Goal: Transaction & Acquisition: Purchase product/service

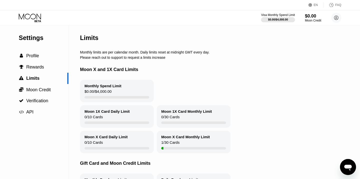
click at [38, 21] on icon at bounding box center [30, 18] width 23 height 9
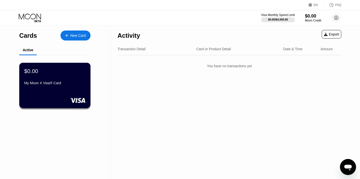
click at [39, 91] on div "$0.00 My Moon X Visa® Card" at bounding box center [55, 85] width 72 height 45
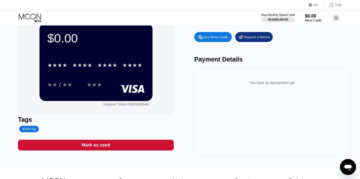
scroll to position [16, 0]
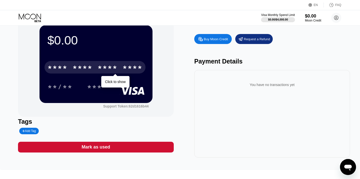
click at [112, 62] on div "* * * * * * * * * * * * ****" at bounding box center [95, 67] width 101 height 13
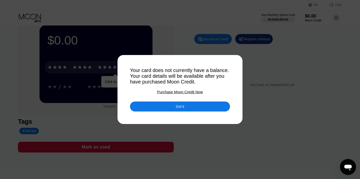
click at [158, 105] on div "Got it" at bounding box center [180, 107] width 100 height 10
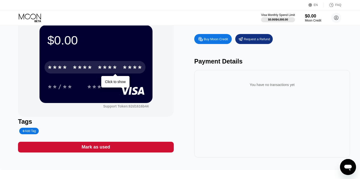
scroll to position [0, 0]
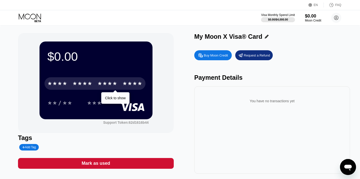
click at [219, 56] on div "Buy Moon Credit" at bounding box center [216, 55] width 24 height 4
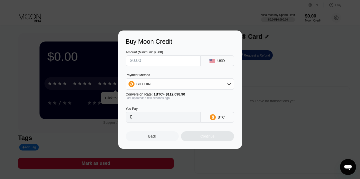
click at [152, 61] on input "text" at bounding box center [163, 61] width 66 height 10
type input "$4"
type input "0.00003571"
type input "$40"
type input "0.00035704"
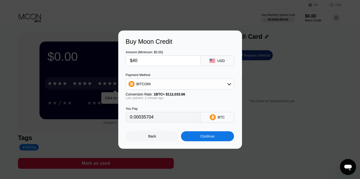
type input "$400"
type input "0.00357036"
type input "$40"
type input "0.00035704"
type input "$4"
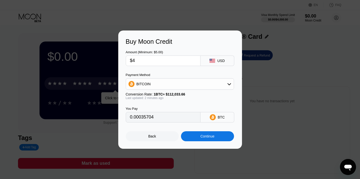
type input "0.00003571"
type input "0"
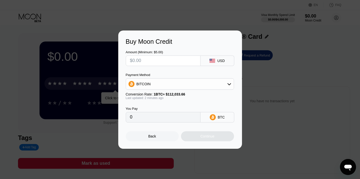
type input "$3"
type input "0.00002678"
type input "$35"
type input "0.00031241"
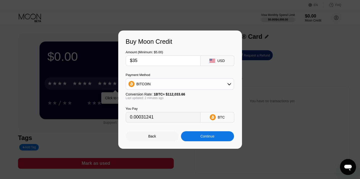
type input "$350"
type input "0.00312407"
type input "$35"
type input "0.00031241"
type input "$3"
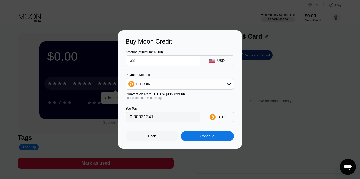
type input "0.00002678"
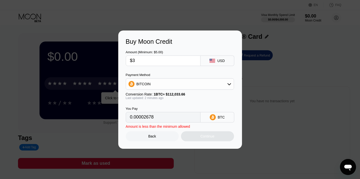
type input "$30"
type input "0.00026778"
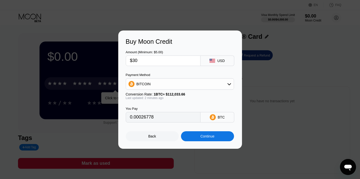
type input "$300"
type input "0.00267777"
type input "$30"
type input "0.00026778"
type input "$3"
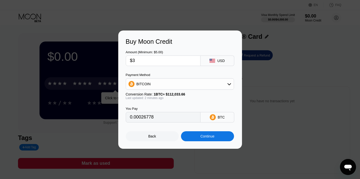
type input "0.00002678"
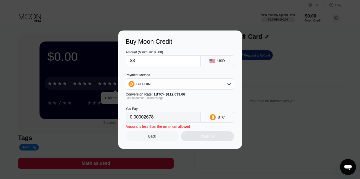
type input "$35"
type input "0.00031241"
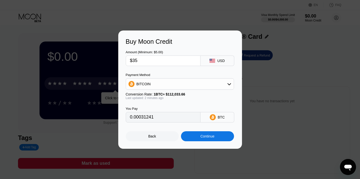
type input "$350"
type input "0.00312407"
type input "$35"
type input "0.00031241"
type input "$3"
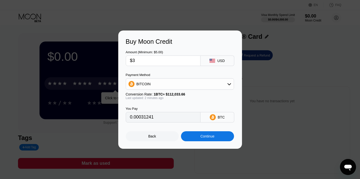
type input "0.00002678"
type input "$32"
type input "0.00028563"
type input "$320"
type input "0.00285629"
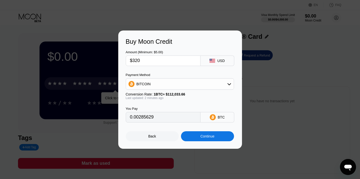
type input "$32"
type input "0.00028563"
type input "$325"
type input "0.00290092"
type input "$32"
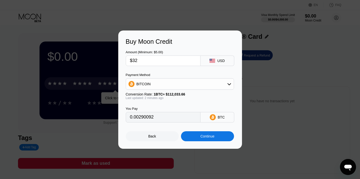
type input "0.00028563"
type input "$320"
type input "0.00285629"
type input "$32"
type input "0.00028563"
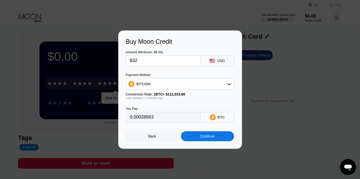
type input "$3"
type input "0.00002678"
type input "$31"
type input "0.00027671"
type input "$315"
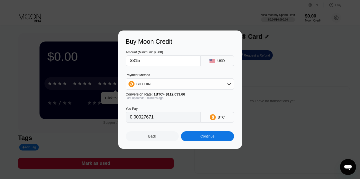
type input "0.00281166"
type input "$315"
type input "0.00281161"
type input "$31"
type input "0.00027670"
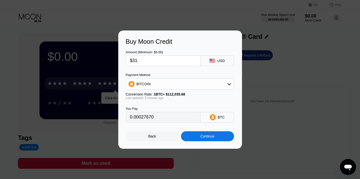
type input "$3"
type input "0.00002678"
type input "$32"
type input "0.00028563"
type input "$320"
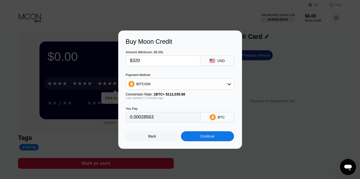
type input "0.00285624"
type input "$320"
click at [185, 138] on div "Continue" at bounding box center [207, 136] width 53 height 10
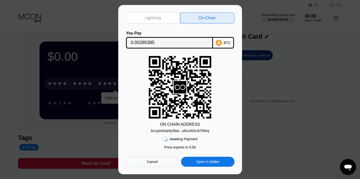
click at [193, 128] on div "bc1qm62qnky5ttw...u6cxs53c3t759vq" at bounding box center [180, 130] width 58 height 6
click at [144, 45] on input "0.00285385" at bounding box center [170, 43] width 78 height 10
click at [359, 64] on div "Lightning On-Chain You Pay 0.00285385 BTC ON CHAIN ADDRESS bc1qm62qnky5ttw...u6…" at bounding box center [180, 89] width 360 height 169
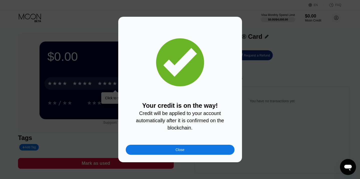
click at [157, 147] on div "Close" at bounding box center [180, 150] width 109 height 10
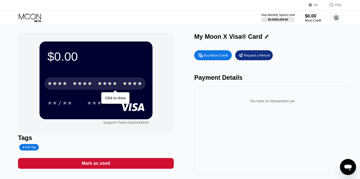
click at [334, 18] on circle at bounding box center [336, 18] width 10 height 10
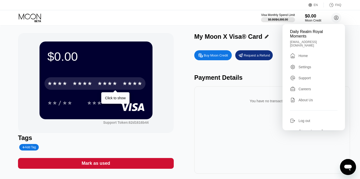
click at [241, 32] on div "$0.00 * * * * * * * * * * * * **** Click to show **/** *** Support Token: 62d16…" at bounding box center [180, 106] width 360 height 161
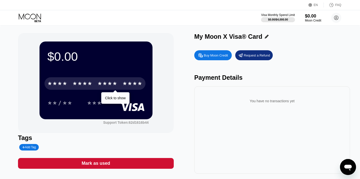
click at [24, 19] on icon at bounding box center [30, 18] width 23 height 9
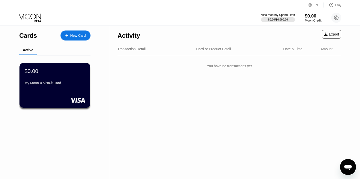
click at [313, 17] on div "$0.00" at bounding box center [313, 15] width 17 height 5
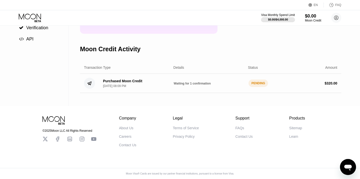
scroll to position [74, 0]
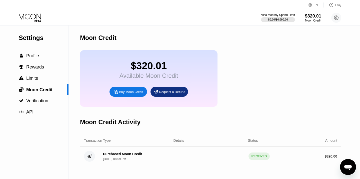
click at [32, 18] on icon at bounding box center [30, 18] width 23 height 9
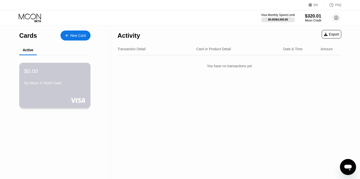
click at [42, 81] on div "$0.00 My Moon X Visa® Card" at bounding box center [54, 77] width 61 height 19
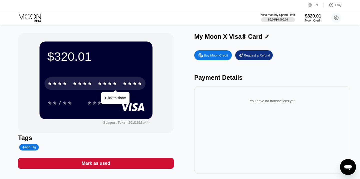
click at [119, 86] on div "* * * * * * * * * * * * ****" at bounding box center [95, 83] width 101 height 13
click at [113, 84] on div "* * * *" at bounding box center [108, 84] width 20 height 8
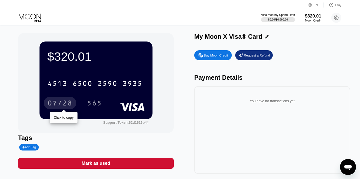
click at [55, 99] on div "07/28" at bounding box center [60, 103] width 33 height 13
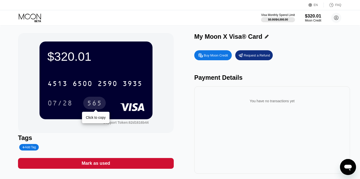
click at [97, 103] on div "565" at bounding box center [94, 104] width 15 height 8
